Goal: Task Accomplishment & Management: Manage account settings

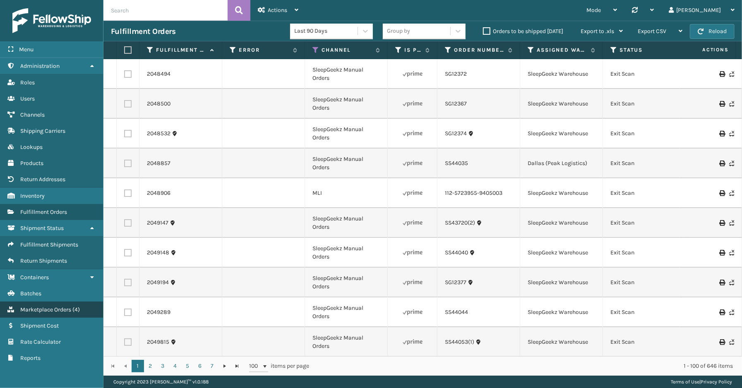
click at [54, 306] on span "Marketplace Orders" at bounding box center [45, 309] width 51 height 7
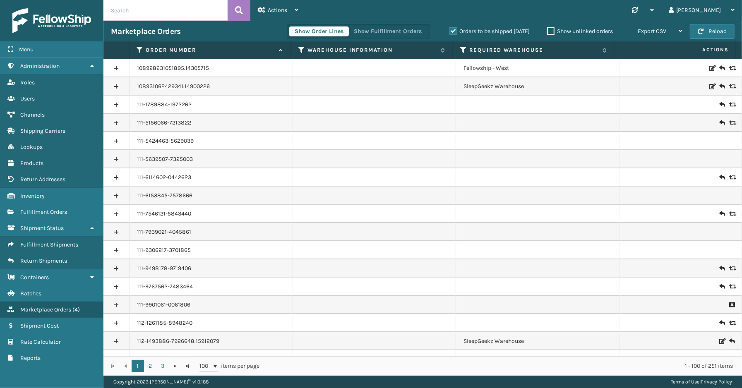
click at [453, 30] on label "Orders to be shipped [DATE]" at bounding box center [490, 31] width 80 height 7
click at [450, 30] on input "Orders to be shipped [DATE]" at bounding box center [450, 28] width 0 height 5
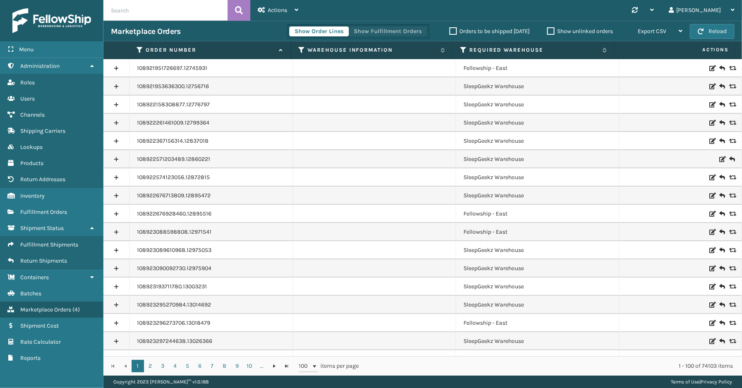
click at [366, 29] on button "Show Fulfillment Orders" at bounding box center [388, 31] width 79 height 10
click at [139, 48] on icon at bounding box center [140, 49] width 7 height 7
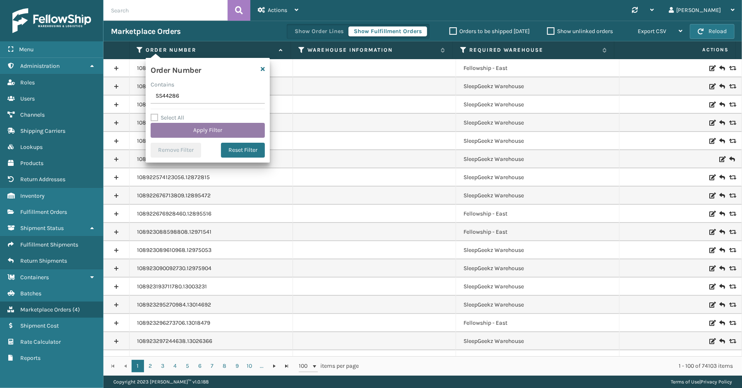
type input "SS44286"
click at [195, 131] on button "Apply Filter" at bounding box center [208, 130] width 114 height 15
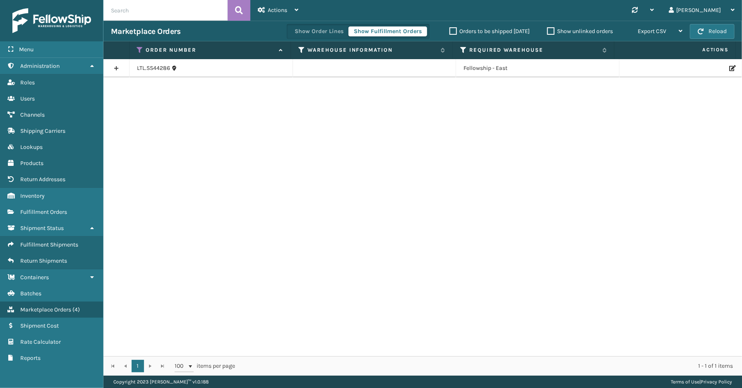
click at [114, 67] on link at bounding box center [117, 68] width 26 height 13
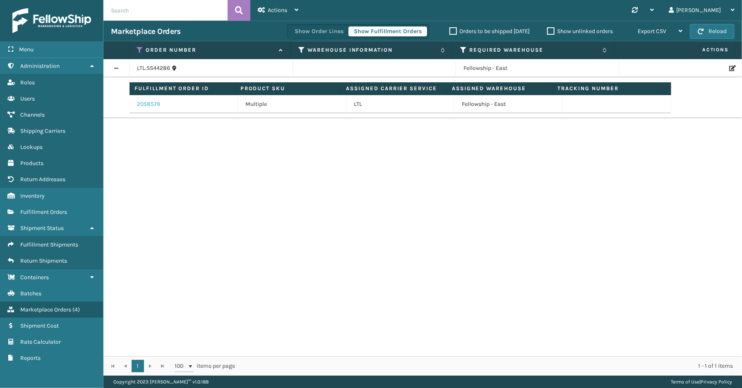
click at [152, 104] on link "2058579" at bounding box center [148, 104] width 23 height 8
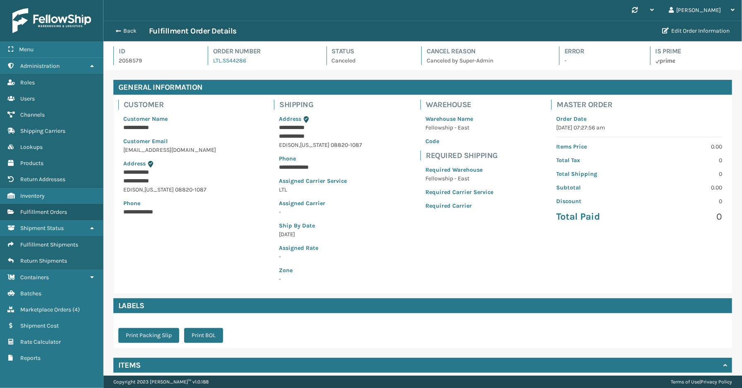
scroll to position [19, 639]
click at [123, 29] on button "Back" at bounding box center [130, 30] width 38 height 7
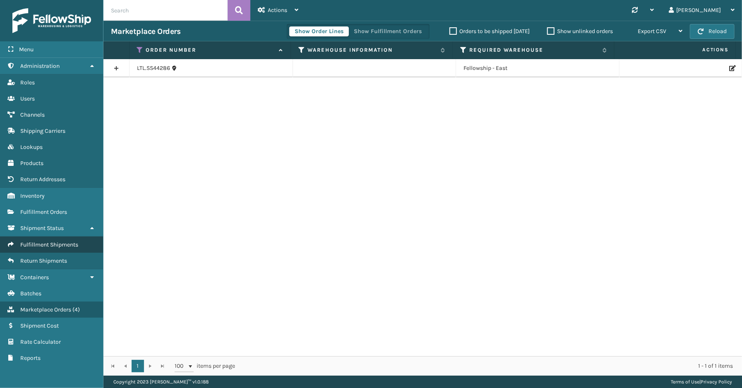
click at [52, 241] on span "Fulfillment Shipments" at bounding box center [49, 244] width 58 height 7
